Goal: Information Seeking & Learning: Learn about a topic

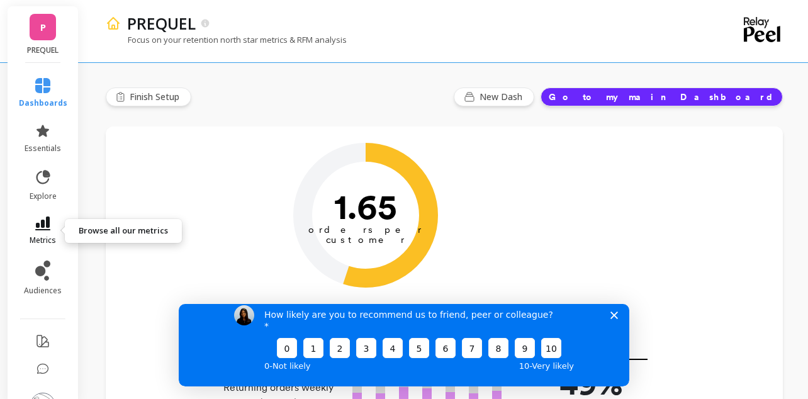
click at [44, 238] on span "metrics" at bounding box center [43, 240] width 26 height 10
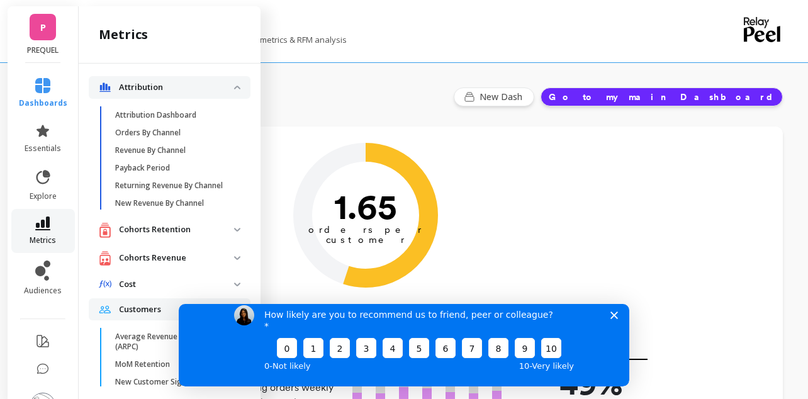
scroll to position [733, 0]
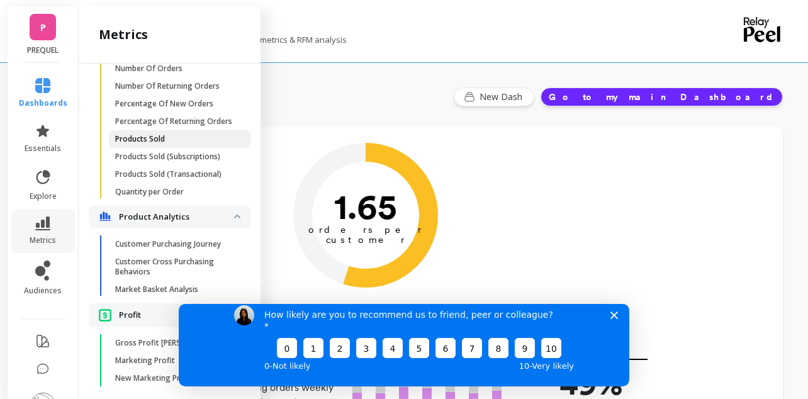
click at [178, 132] on link "Products Sold" at bounding box center [180, 139] width 142 height 18
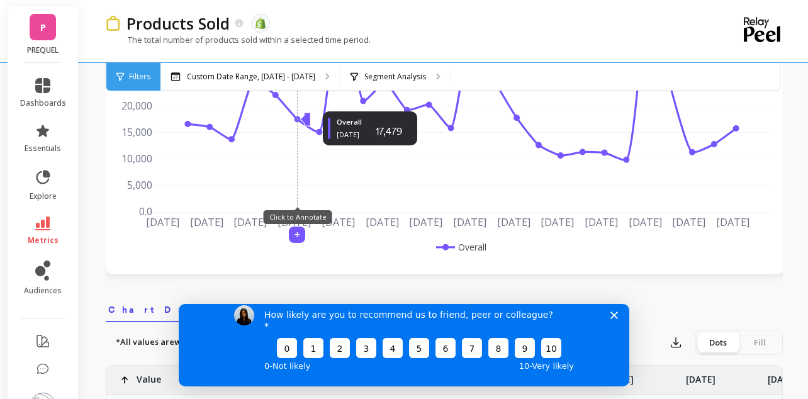
scroll to position [283, 0]
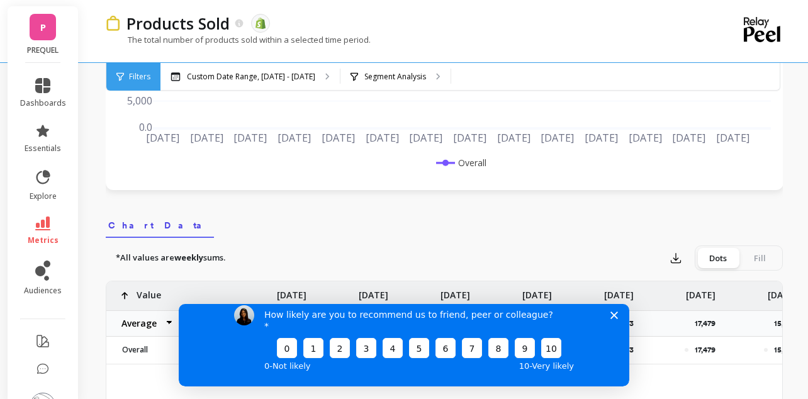
click at [385, 55] on div "The total number of products sold within a selected time period." at bounding box center [393, 46] width 574 height 24
click at [384, 67] on div "Segment Analysis" at bounding box center [395, 77] width 110 height 28
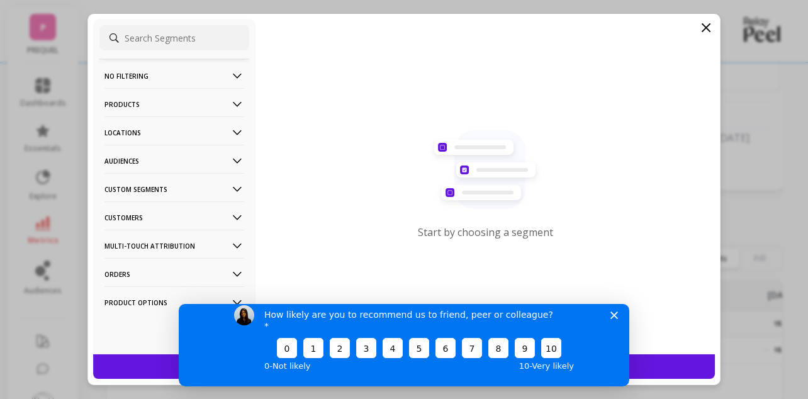
click at [235, 109] on icon at bounding box center [237, 105] width 14 height 14
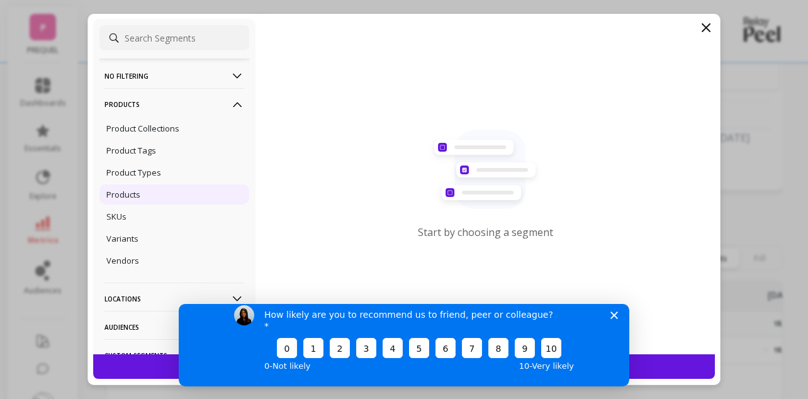
click at [185, 198] on div "Products" at bounding box center [174, 194] width 150 height 20
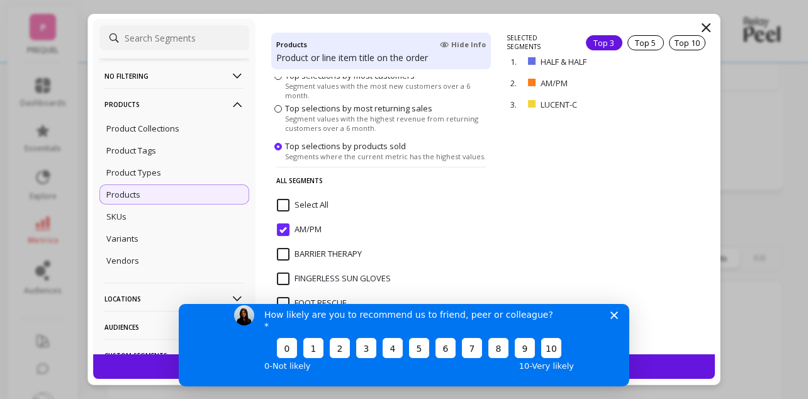
scroll to position [103, 0]
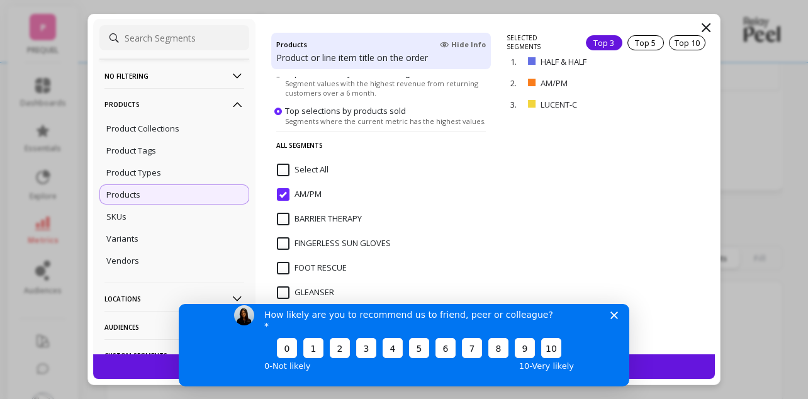
click at [286, 195] on input "AM/PM" at bounding box center [299, 194] width 45 height 13
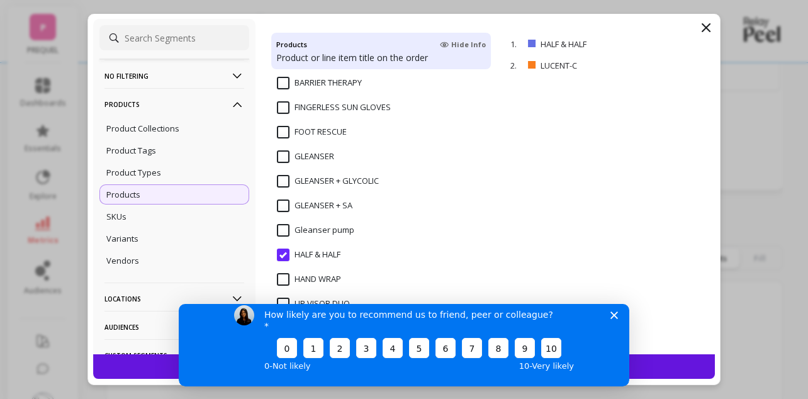
scroll to position [268, 0]
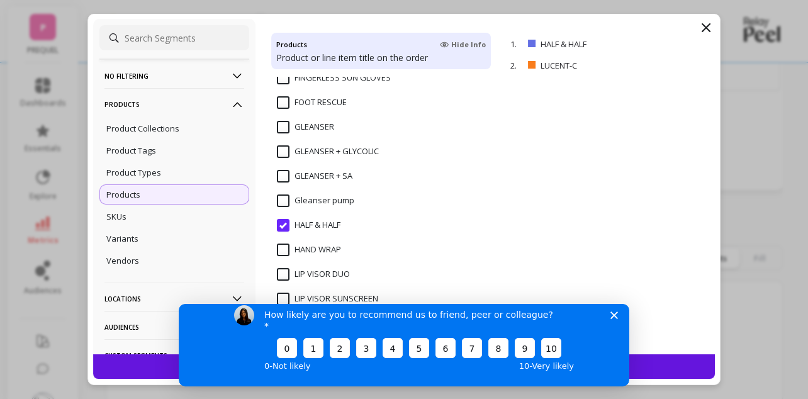
click at [281, 231] on input "HALF & HALF" at bounding box center [309, 225] width 64 height 13
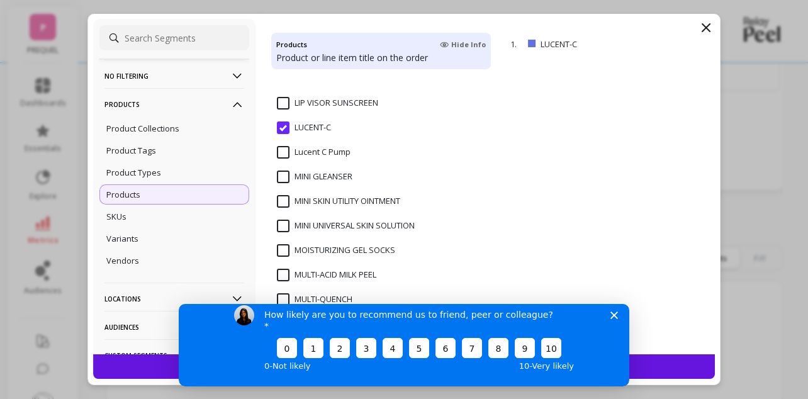
scroll to position [506, 0]
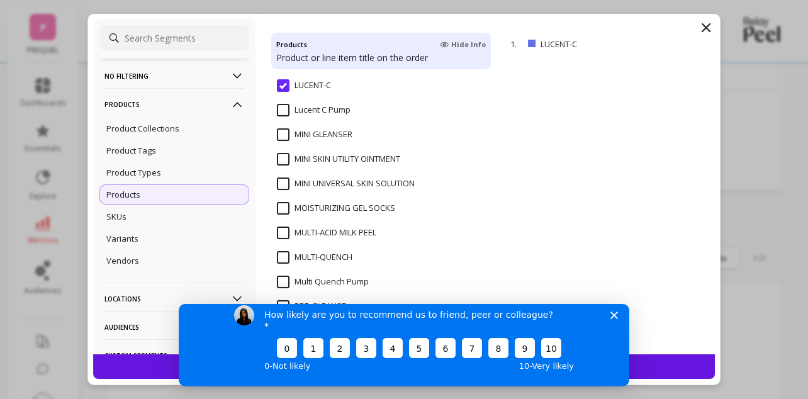
click at [284, 89] on input "LUCENT-C" at bounding box center [304, 85] width 54 height 13
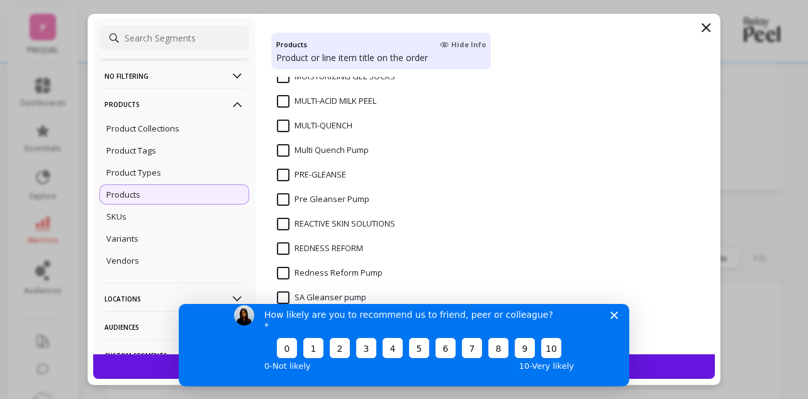
scroll to position [634, 0]
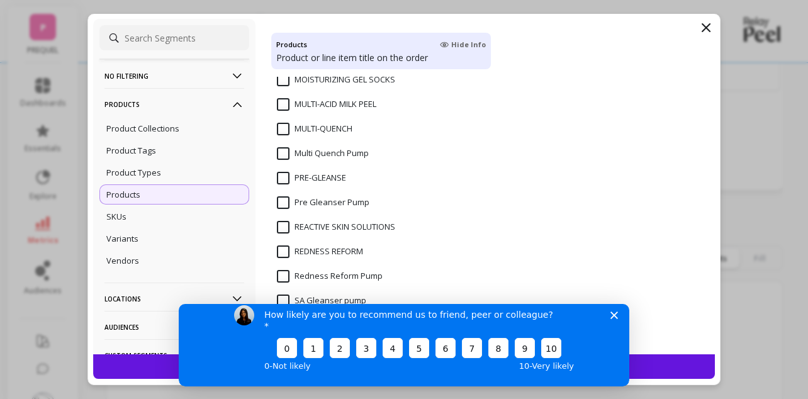
click at [287, 129] on input "MULTI-QUENCH" at bounding box center [315, 129] width 76 height 13
click at [607, 325] on div "How likely are you to recommend us to friend, peer or colleague? 0 1 2 3 4 5 6 …" at bounding box center [404, 339] width 451 height 94
click at [614, 318] on icon "Close survey" at bounding box center [614, 315] width 8 height 8
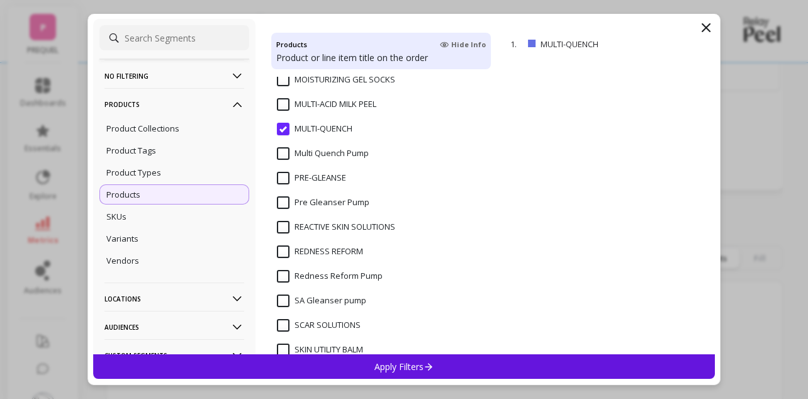
click at [496, 362] on div "Apply Filters" at bounding box center [404, 366] width 622 height 25
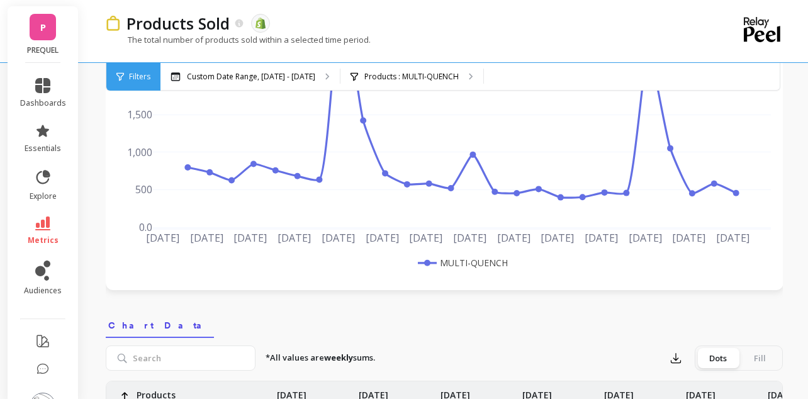
scroll to position [134, 0]
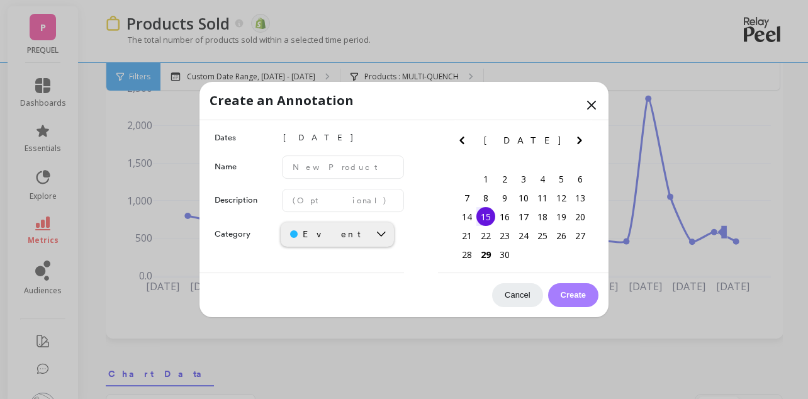
click at [585, 124] on div "[DATE] Su Mo Tu We Th Fr Sa" at bounding box center [523, 142] width 140 height 45
click at [592, 102] on icon at bounding box center [591, 105] width 15 height 15
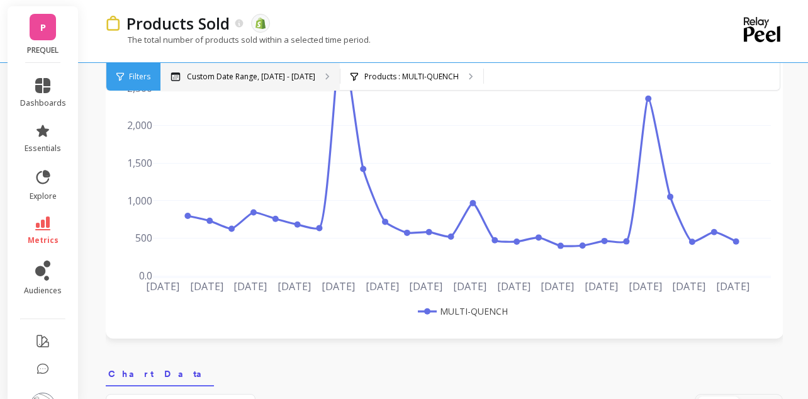
click at [210, 86] on div "Custom Date Range, [DATE] - [DATE]" at bounding box center [249, 77] width 179 height 28
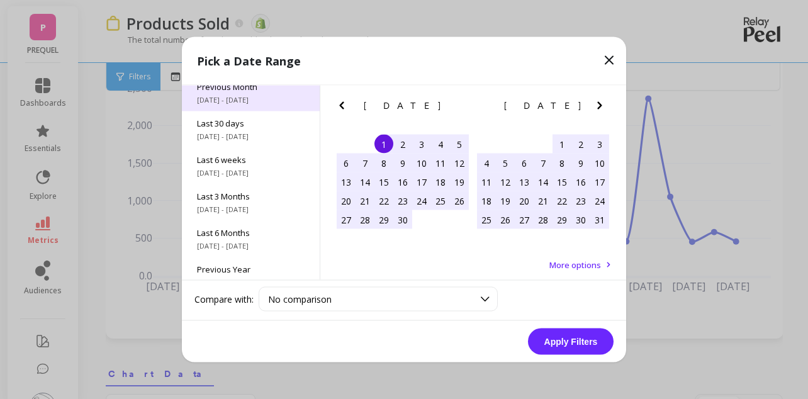
scroll to position [86, 0]
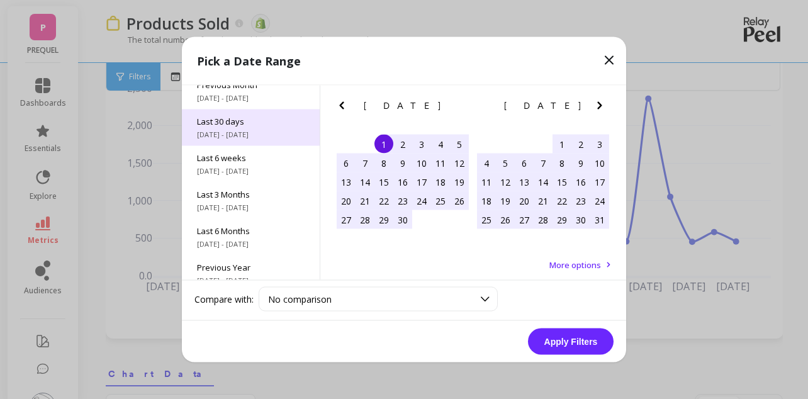
click at [232, 140] on div "Last 30 days [DATE] - [DATE]" at bounding box center [251, 128] width 138 height 37
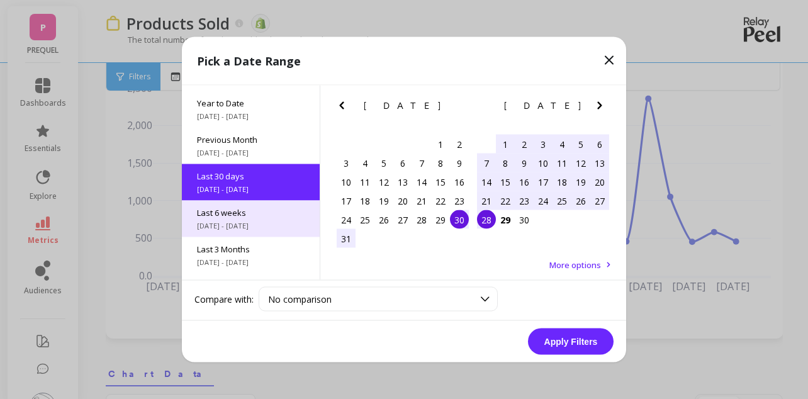
scroll to position [30, 0]
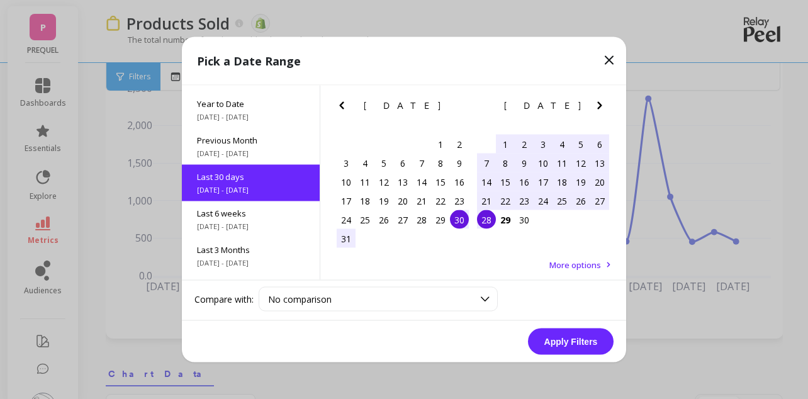
click at [564, 337] on button "Apply Filters" at bounding box center [571, 342] width 86 height 26
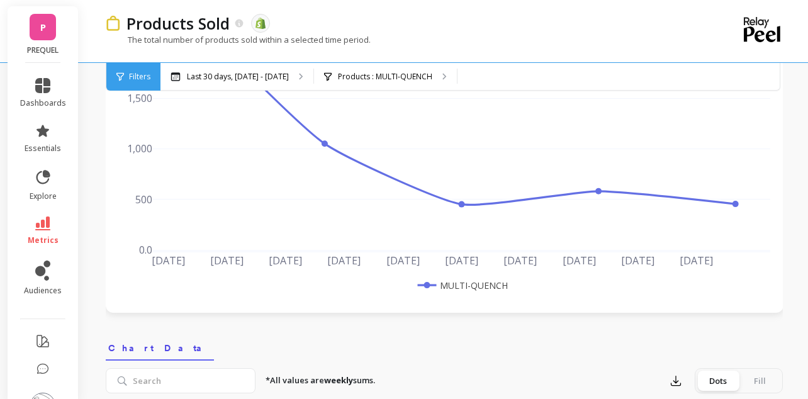
scroll to position [158, 0]
